Goal: Information Seeking & Learning: Learn about a topic

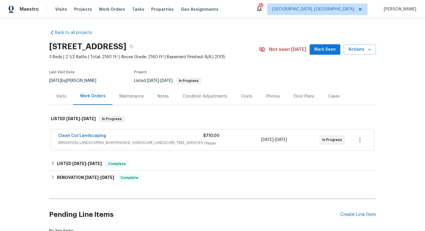
click at [155, 136] on div "Clean Cut Landscaping" at bounding box center [130, 136] width 145 height 7
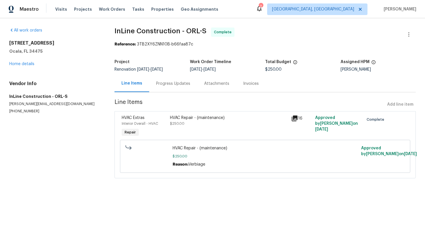
click at [163, 81] on div "Progress Updates" at bounding box center [173, 84] width 34 height 6
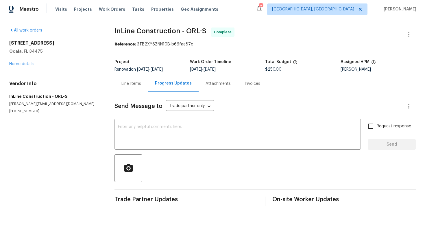
click at [135, 88] on div "Line Items" at bounding box center [131, 83] width 34 height 17
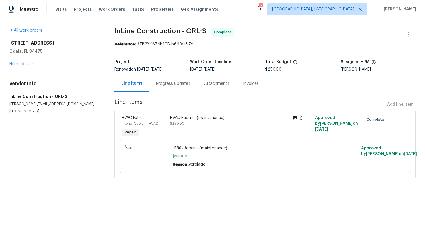
click at [21, 67] on div "All work orders 6300 NW 13th Ave Ocala, FL 34475 Home details Vendor Info InLin…" at bounding box center [54, 70] width 91 height 86
click at [22, 67] on div "All work orders 6300 NW 13th Ave Ocala, FL 34475 Home details Vendor Info InLin…" at bounding box center [54, 70] width 91 height 86
click at [23, 65] on link "Home details" at bounding box center [21, 64] width 25 height 4
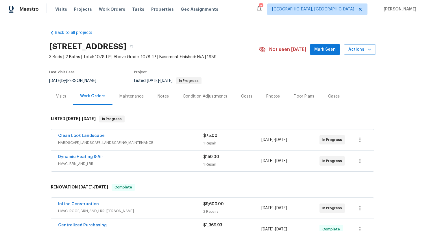
click at [157, 134] on div "Clean Look Landscape" at bounding box center [130, 136] width 145 height 7
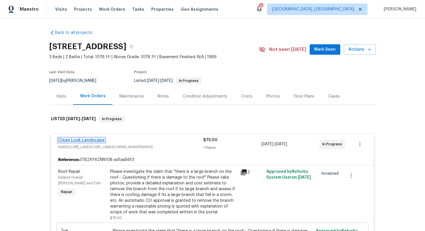
click at [97, 139] on link "Clean Look Landscape" at bounding box center [81, 140] width 47 height 4
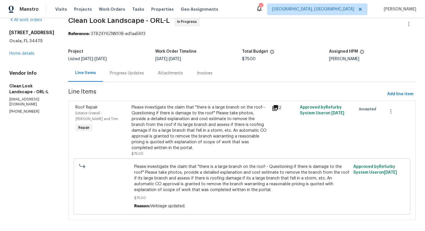
scroll to position [5, 0]
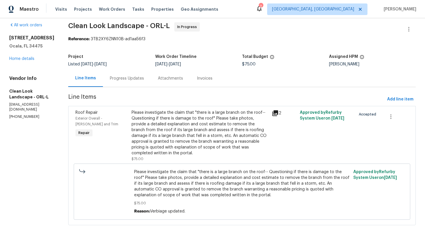
click at [139, 78] on div "Progress Updates" at bounding box center [127, 78] width 34 height 6
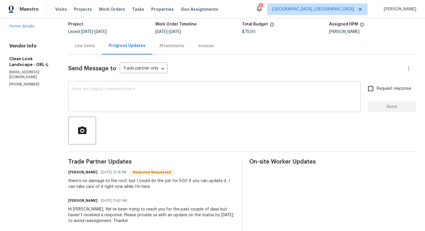
scroll to position [40, 0]
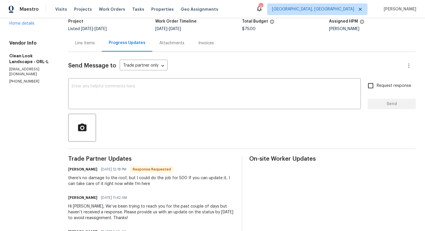
click at [28, 27] on div "All work orders 6300 NW 13th Ave Ocala, FL 34475 Home details Vendor Info Clean…" at bounding box center [31, 35] width 45 height 97
click at [29, 23] on link "Home details" at bounding box center [21, 23] width 25 height 4
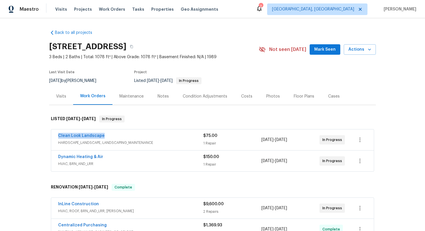
drag, startPoint x: 111, startPoint y: 134, endPoint x: 56, endPoint y: 133, distance: 55.2
click at [56, 134] on div "Clean Look Landscape HARDSCAPE_LANDSCAPE, LANDSCAPING_MAINTENANCE $75.00 1 Repa…" at bounding box center [212, 139] width 322 height 21
copy link "Clean Look Landscape"
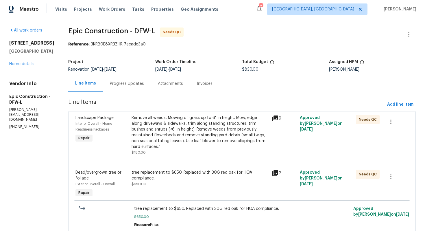
click at [155, 126] on div "Remove all weeds, Mowing of grass up to 6" in height. Mow, edge along driveways…" at bounding box center [199, 132] width 137 height 35
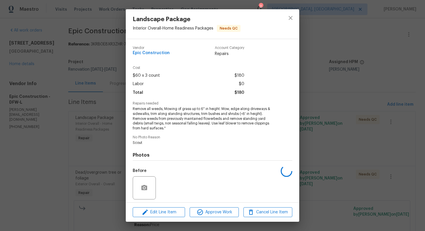
scroll to position [40, 0]
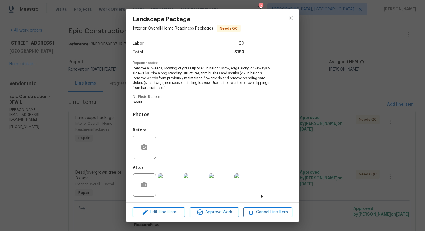
click at [169, 180] on img at bounding box center [169, 184] width 23 height 23
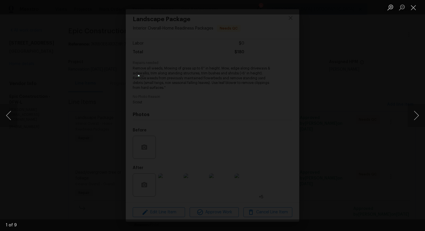
click at [383, 91] on div "Lightbox" at bounding box center [212, 115] width 425 height 231
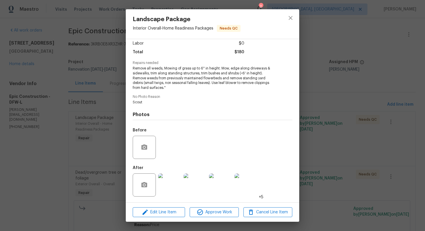
click at [166, 190] on img at bounding box center [169, 184] width 23 height 23
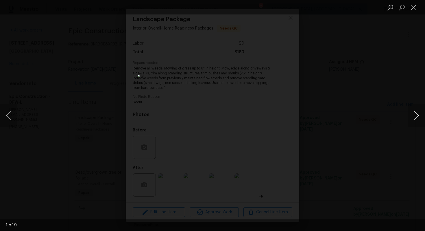
click at [415, 119] on button "Next image" at bounding box center [415, 115] width 17 height 23
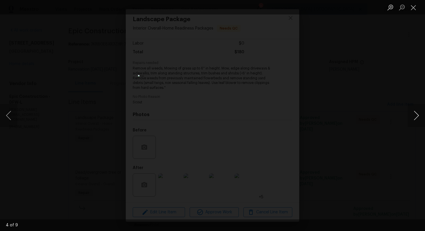
click at [415, 119] on button "Next image" at bounding box center [415, 115] width 17 height 23
